Goal: Task Accomplishment & Management: Manage account settings

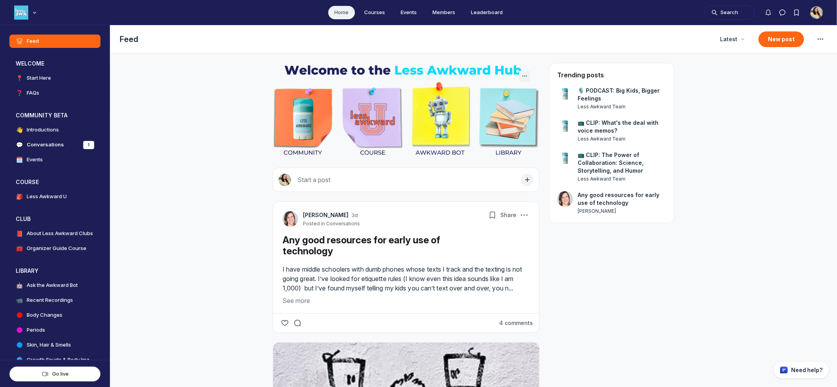
scroll to position [2500, 1503]
click at [753, 13] on icon "Notifications" at bounding box center [769, 13] width 8 height 8
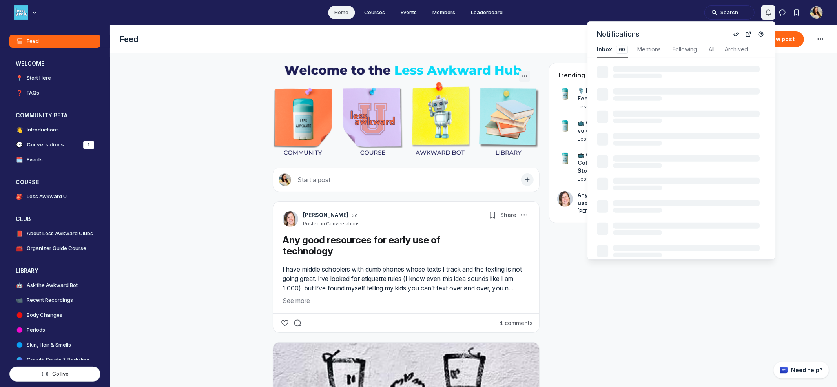
scroll to position [1062, 1675]
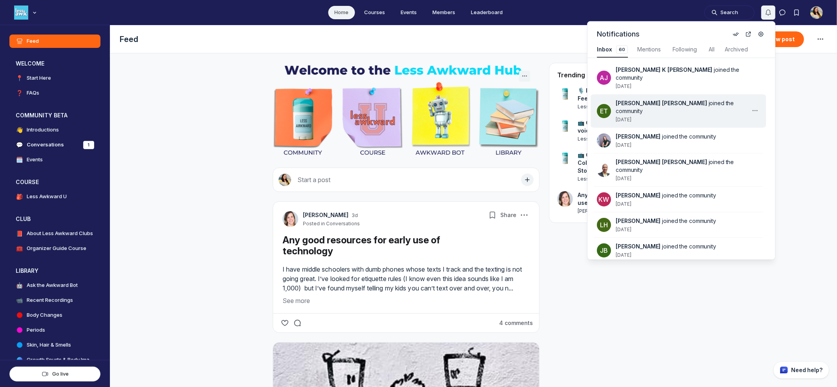
click at [697, 100] on span "joined the community" at bounding box center [675, 107] width 118 height 15
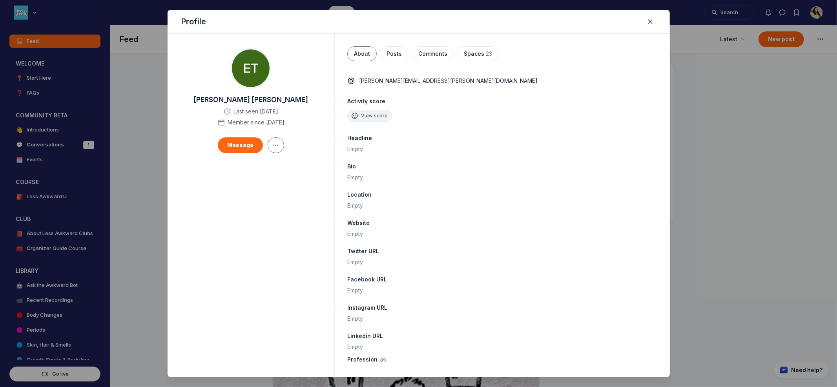
click at [751, 43] on div at bounding box center [418, 193] width 837 height 387
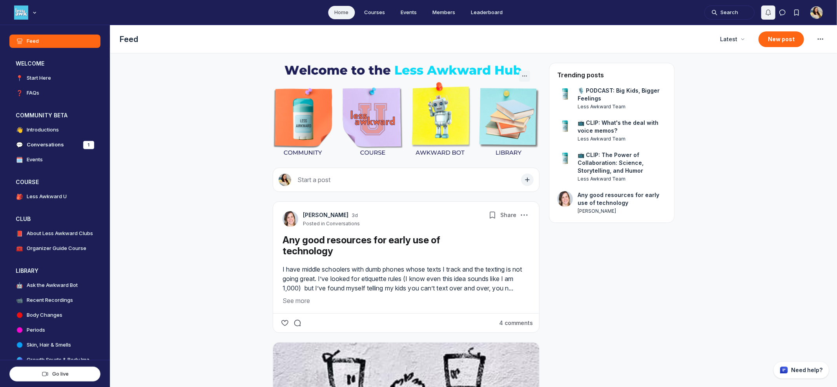
click at [753, 10] on icon "Notifications" at bounding box center [769, 13] width 8 height 8
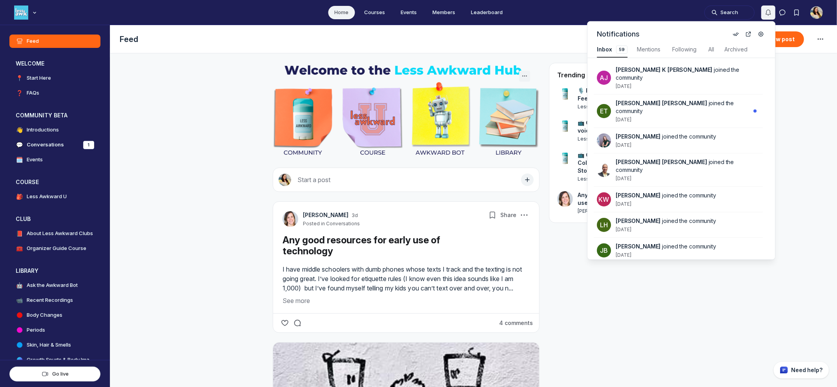
scroll to position [1062, 1673]
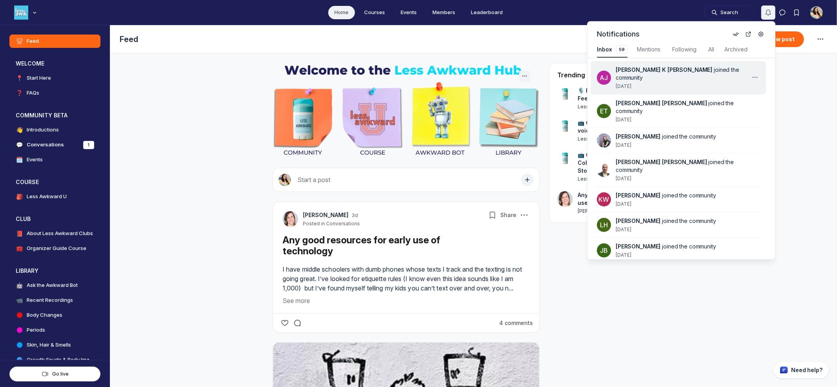
click at [679, 64] on div "[PERSON_NAME] K [PERSON_NAME] joined the community [DATE]" at bounding box center [678, 77] width 175 height 33
click at [691, 76] on div "[PERSON_NAME] K [PERSON_NAME] joined the community [DATE]" at bounding box center [683, 78] width 135 height 24
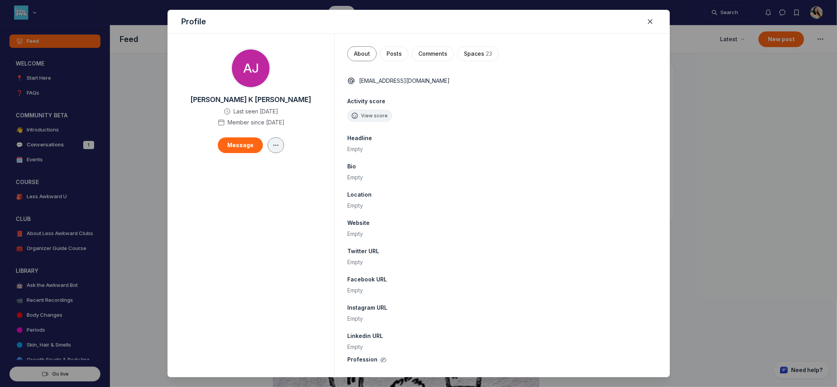
click at [276, 150] on button "button" at bounding box center [276, 145] width 16 height 16
click at [245, 170] on div "Edit" at bounding box center [230, 168] width 81 height 8
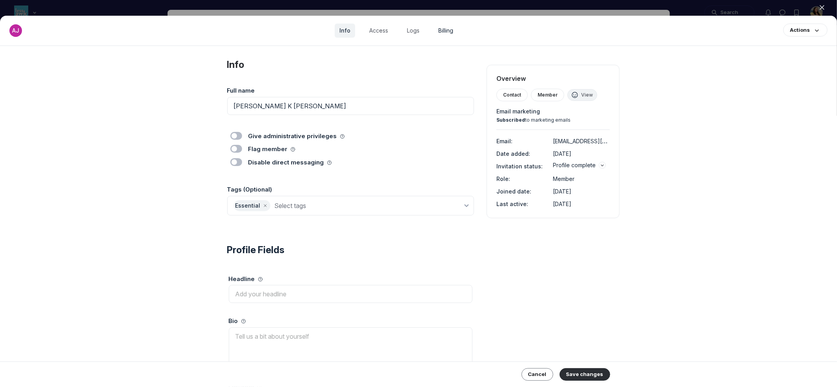
click at [443, 34] on link "Billing" at bounding box center [446, 31] width 24 height 14
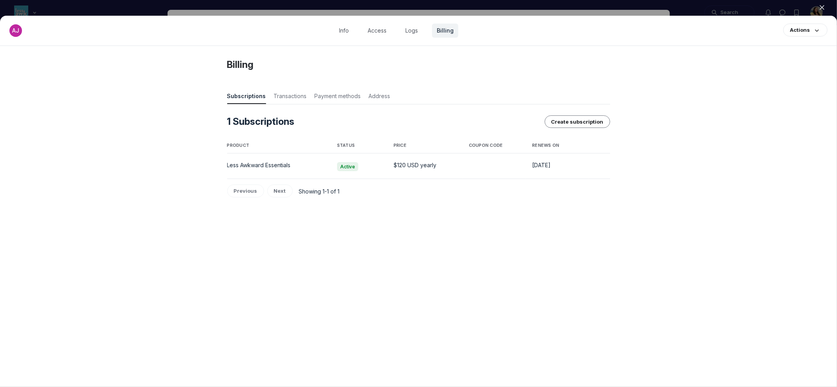
click at [21, 8] on div at bounding box center [418, 193] width 837 height 387
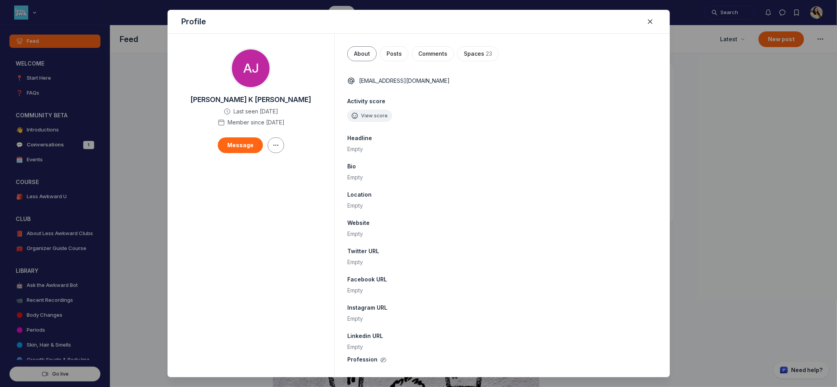
scroll to position [2500, 1503]
click at [34, 13] on div at bounding box center [418, 193] width 837 height 387
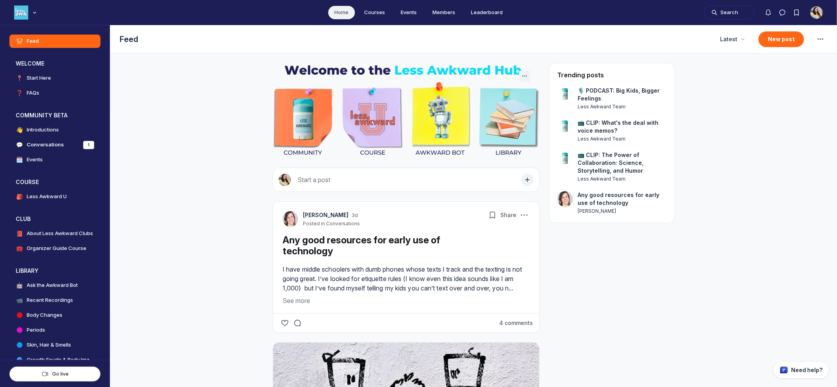
click at [34, 13] on use "Main navigation bar" at bounding box center [34, 12] width 2 height 1
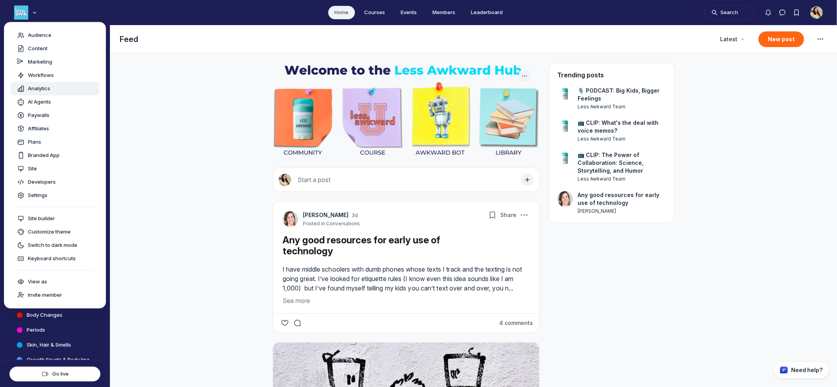
click at [42, 86] on span "Analytics" at bounding box center [39, 89] width 22 height 8
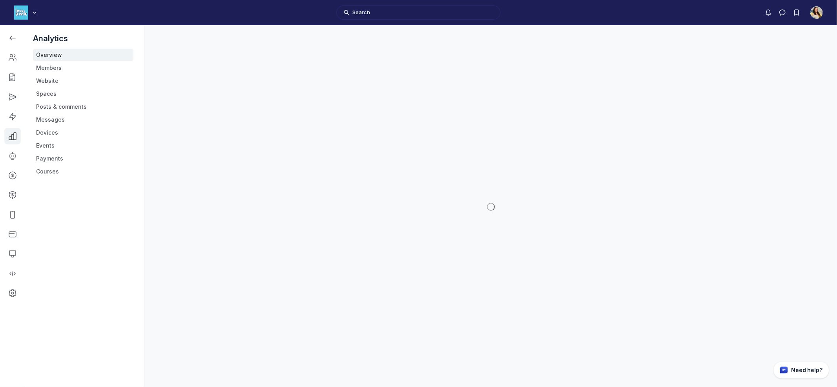
scroll to position [2621, 1120]
click at [60, 158] on link "Payments" at bounding box center [83, 158] width 100 height 13
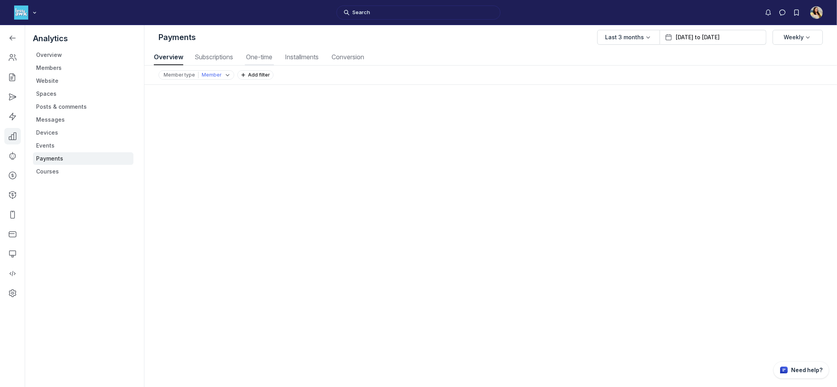
click at [252, 58] on span "One-time" at bounding box center [259, 57] width 29 height 6
click at [193, 57] on span "Subscriptions" at bounding box center [214, 57] width 43 height 6
click at [11, 34] on icon "Left Sidebar" at bounding box center [13, 38] width 8 height 8
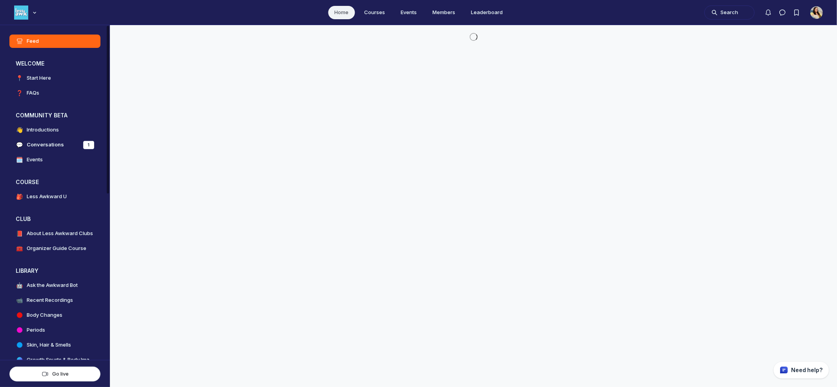
scroll to position [2500, 1503]
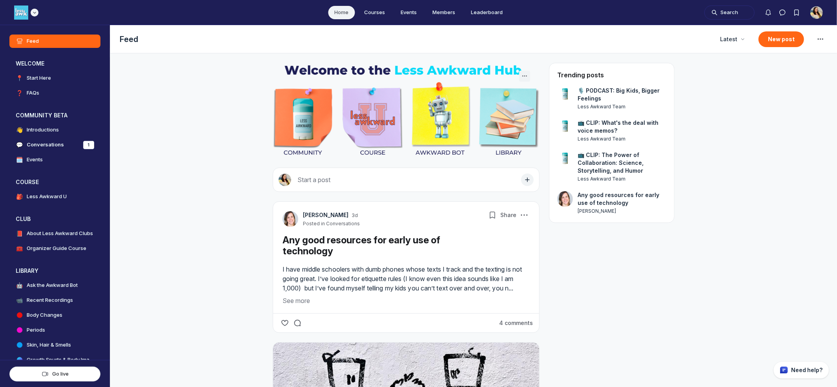
click at [35, 8] on div "Main navigation bar" at bounding box center [26, 12] width 24 height 14
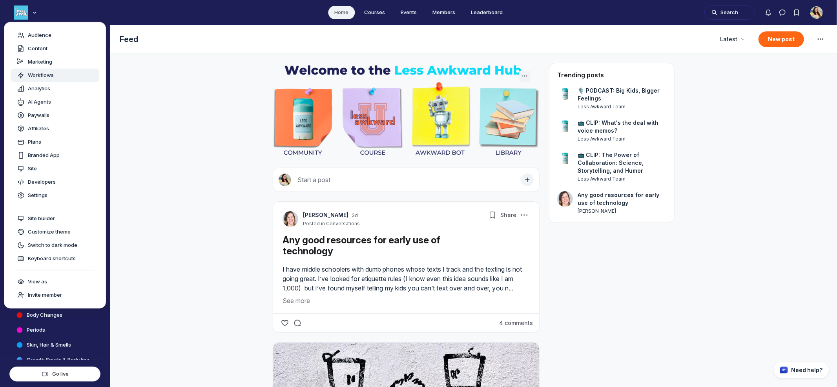
click at [47, 69] on link "Workflows" at bounding box center [55, 75] width 89 height 13
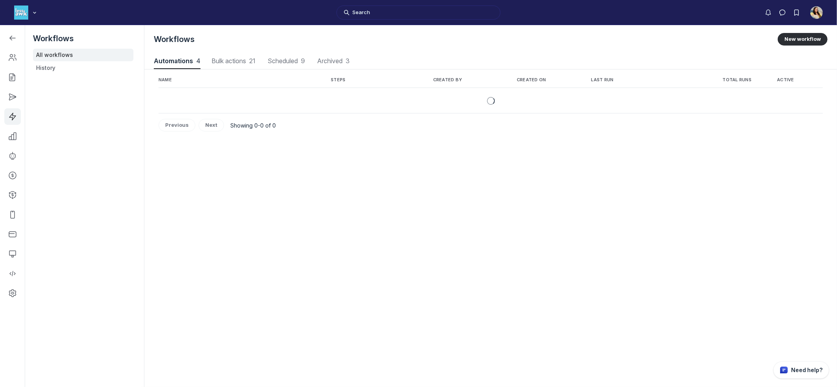
scroll to position [1062, 4042]
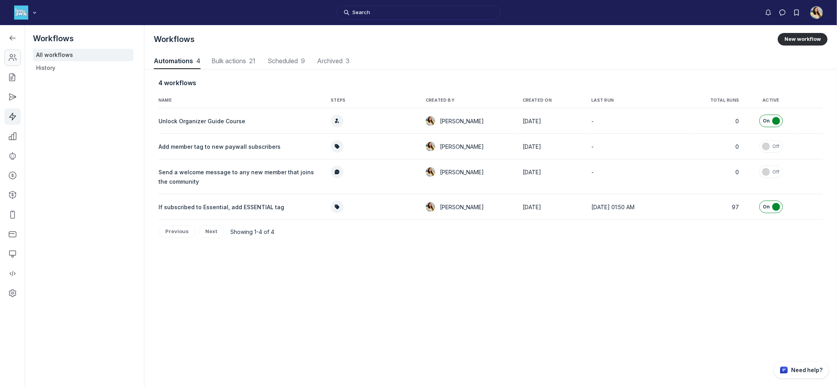
click at [16, 55] on icon "Left Sidebar" at bounding box center [13, 58] width 8 height 8
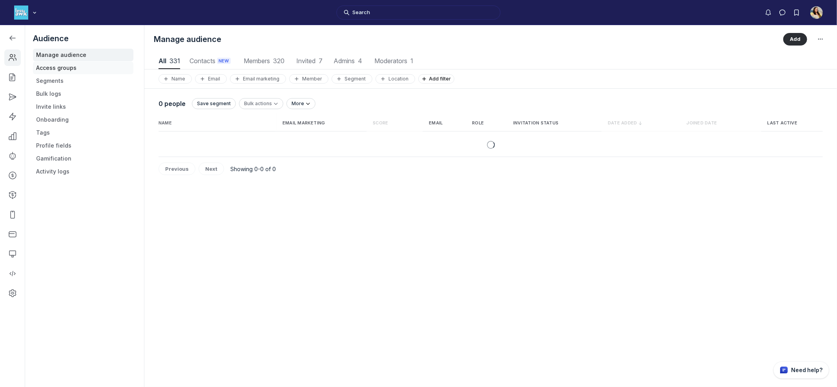
scroll to position [1061, 3986]
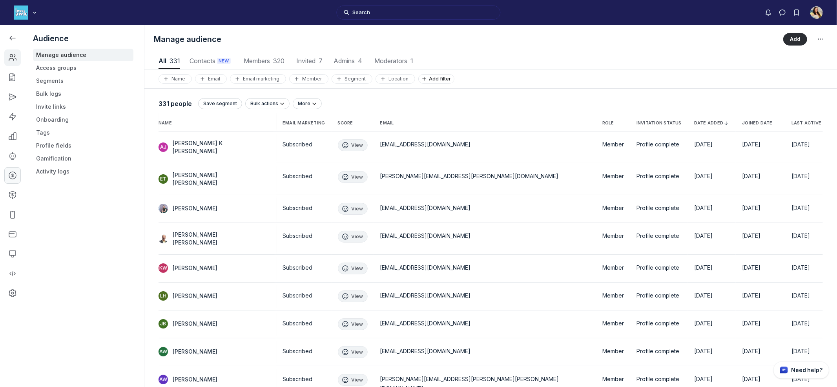
click at [15, 172] on icon "Left Sidebar" at bounding box center [13, 176] width 8 height 8
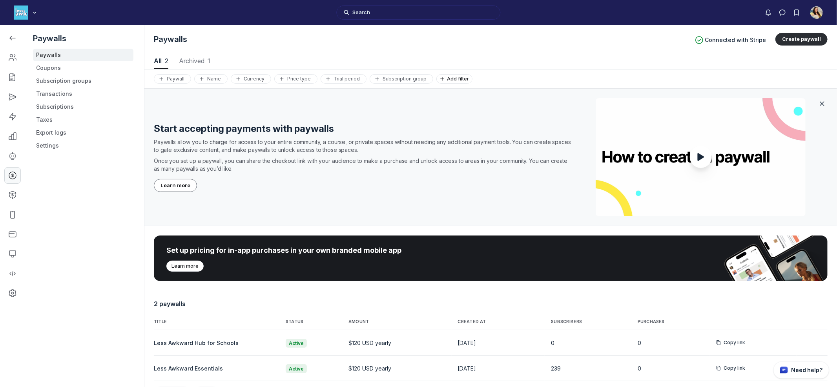
scroll to position [1062, 4042]
click at [53, 104] on link "Subscriptions" at bounding box center [83, 106] width 100 height 13
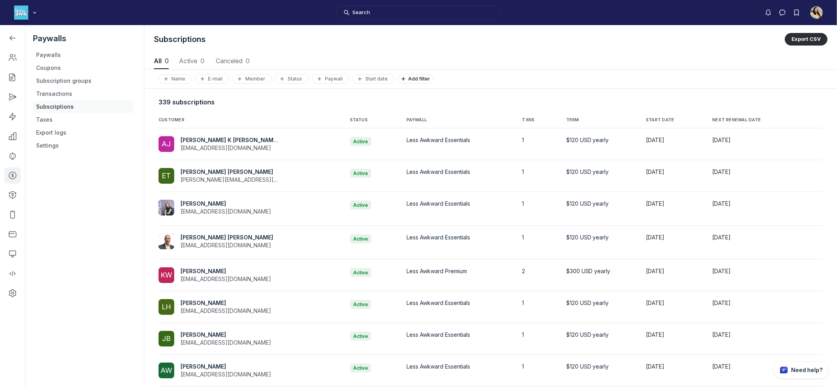
scroll to position [1062, 4042]
click at [204, 61] on span "Active 286" at bounding box center [203, 61] width 35 height 6
click at [409, 82] on button "Start date" at bounding box center [428, 78] width 42 height 9
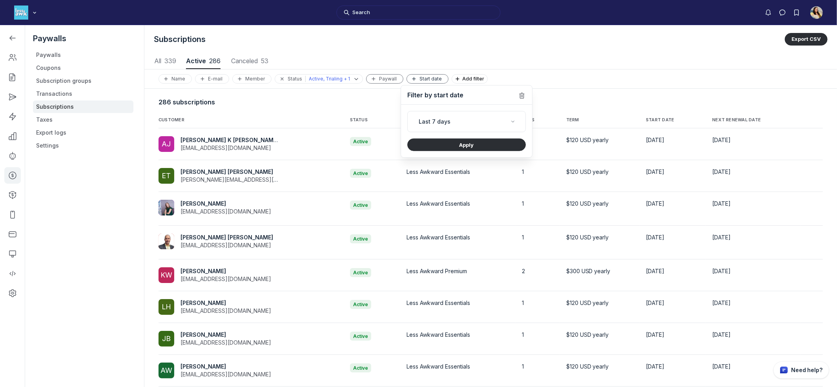
click at [372, 79] on use "button" at bounding box center [374, 79] width 4 height 4
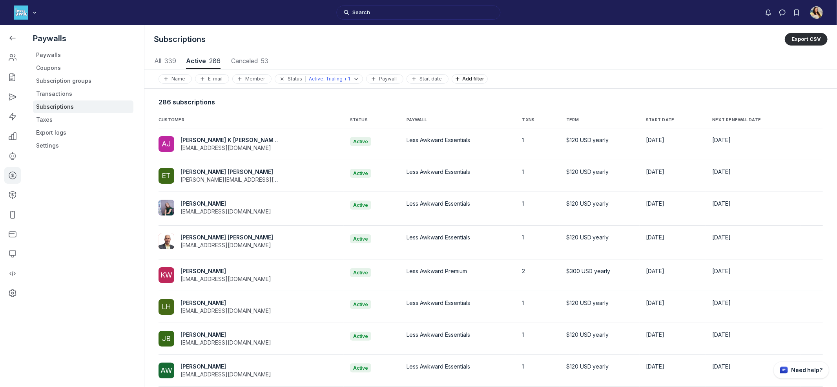
click at [478, 62] on nav "All 339 All 339 Active 286 Active 286 Canceled 53 Canceled 53" at bounding box center [491, 61] width 674 height 16
click at [471, 76] on span "Add filter" at bounding box center [474, 79] width 25 height 6
click at [487, 121] on button "Total amount paid" at bounding box center [520, 120] width 137 height 13
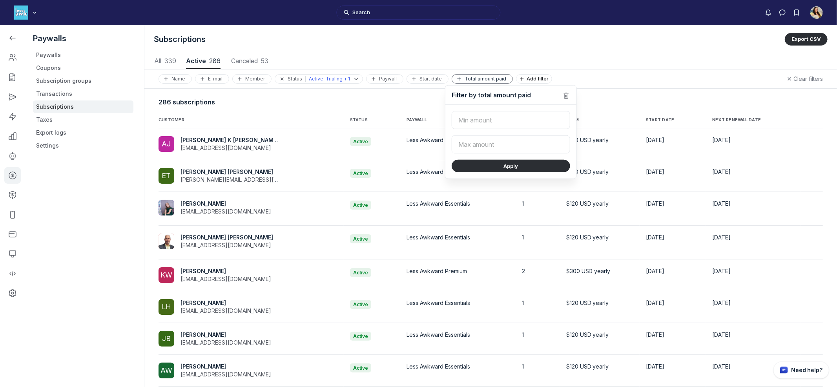
type input "0.01"
click at [482, 169] on button "Apply" at bounding box center [511, 166] width 119 height 13
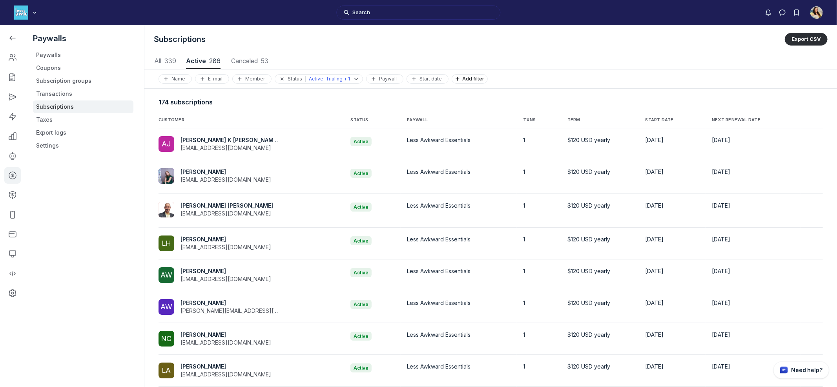
scroll to position [1062, 4042]
click at [16, 55] on link "Left Sidebar" at bounding box center [12, 57] width 16 height 16
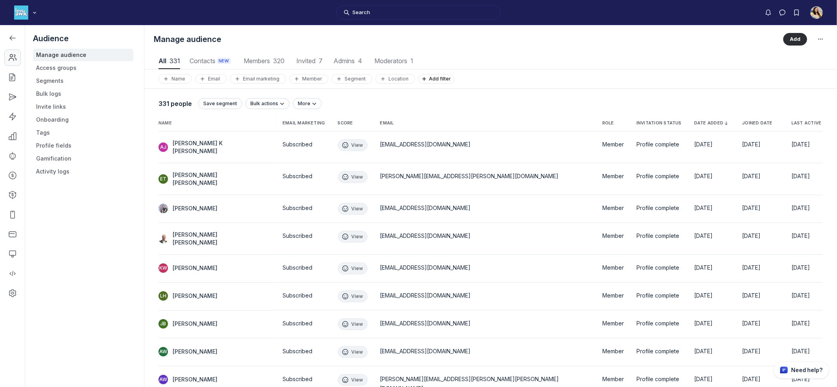
scroll to position [1061, 3986]
click at [71, 77] on link "Segments" at bounding box center [83, 81] width 100 height 13
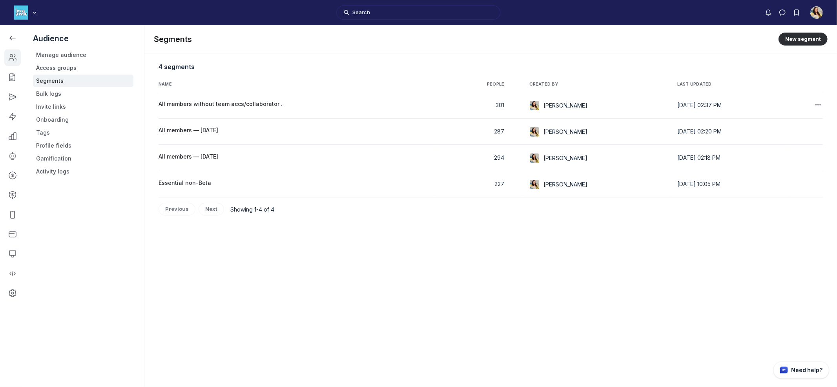
click at [215, 104] on span "All members without team accs/collaborators/guests" at bounding box center [231, 103] width 145 height 7
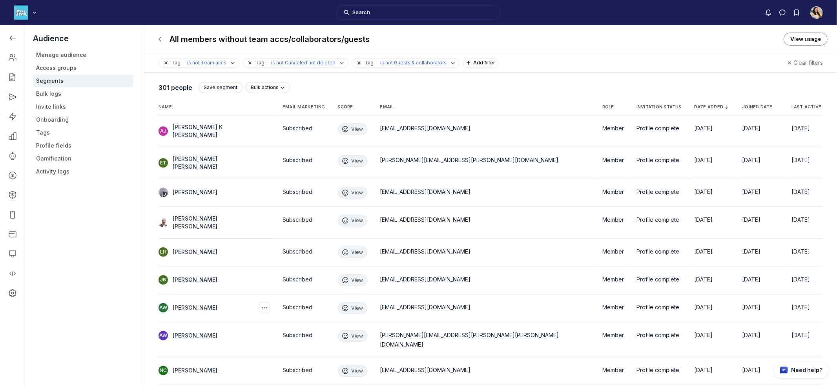
click at [197, 304] on span "[PERSON_NAME]" at bounding box center [195, 308] width 45 height 8
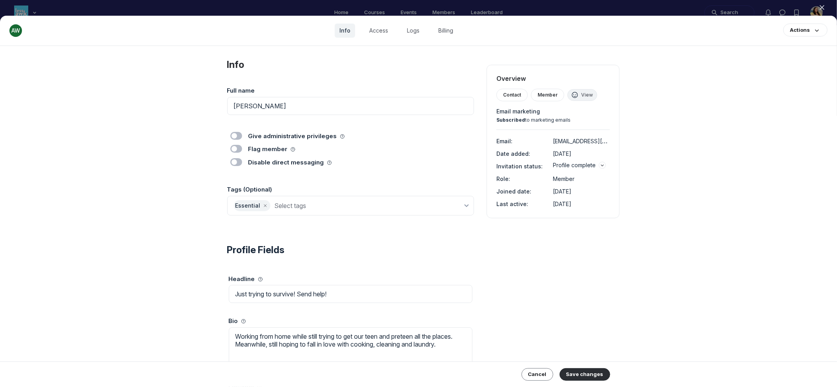
click at [553, 6] on div at bounding box center [418, 193] width 837 height 387
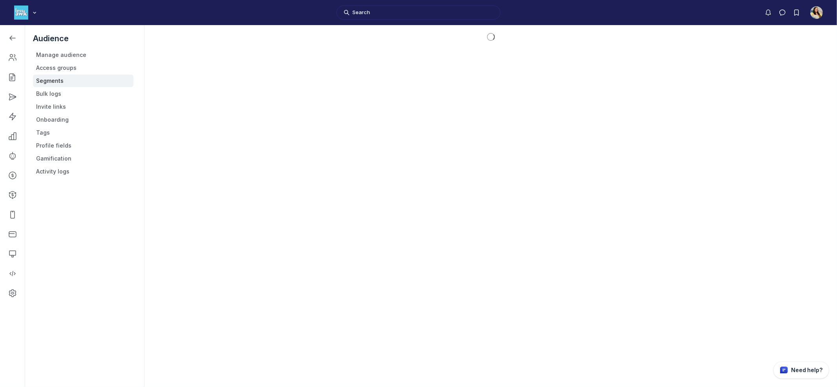
scroll to position [2621, 1120]
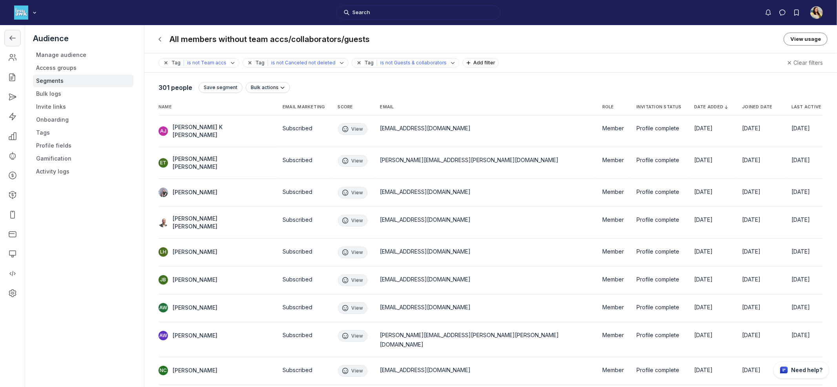
click at [9, 35] on icon "Left Sidebar" at bounding box center [13, 38] width 8 height 8
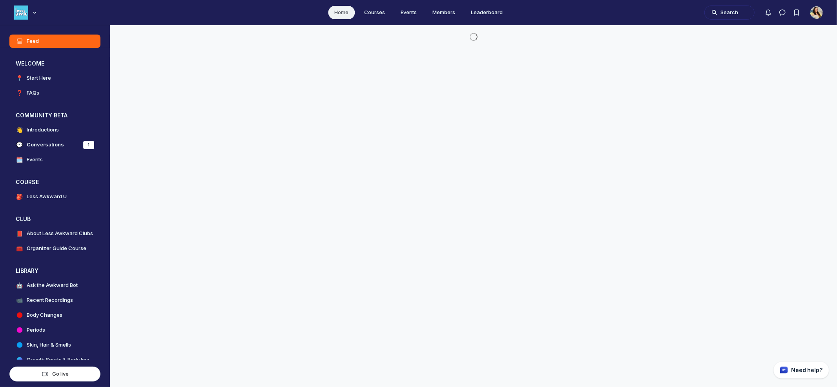
scroll to position [2500, 1503]
